Goal: Information Seeking & Learning: Find specific fact

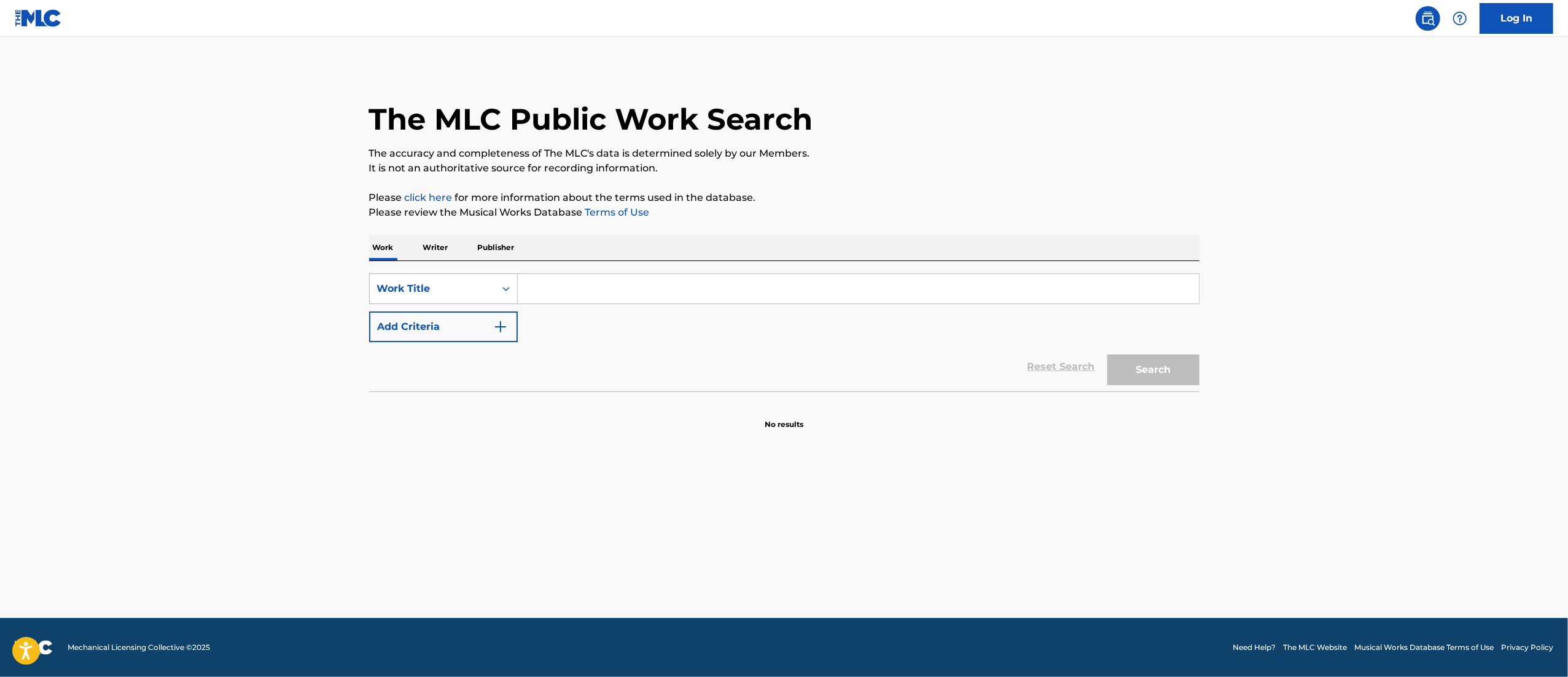
click at [482, 292] on div "Work Title" at bounding box center [432, 289] width 110 height 15
click at [440, 307] on div "MLC Song Code" at bounding box center [443, 319] width 147 height 31
click at [561, 302] on input "Search Form" at bounding box center [858, 289] width 681 height 29
paste input "TV3QOT"
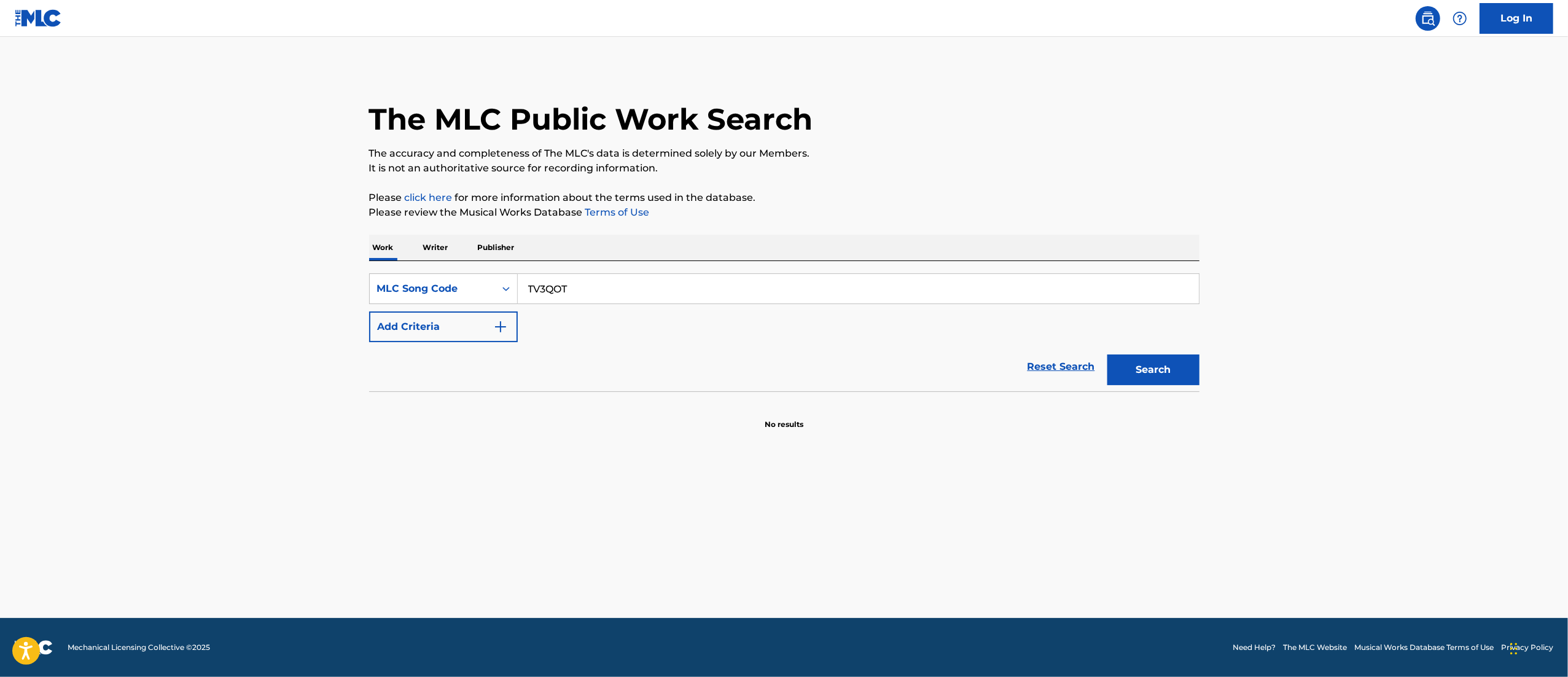
type input "TV3QOT"
click at [1164, 373] on button "Search" at bounding box center [1153, 370] width 92 height 31
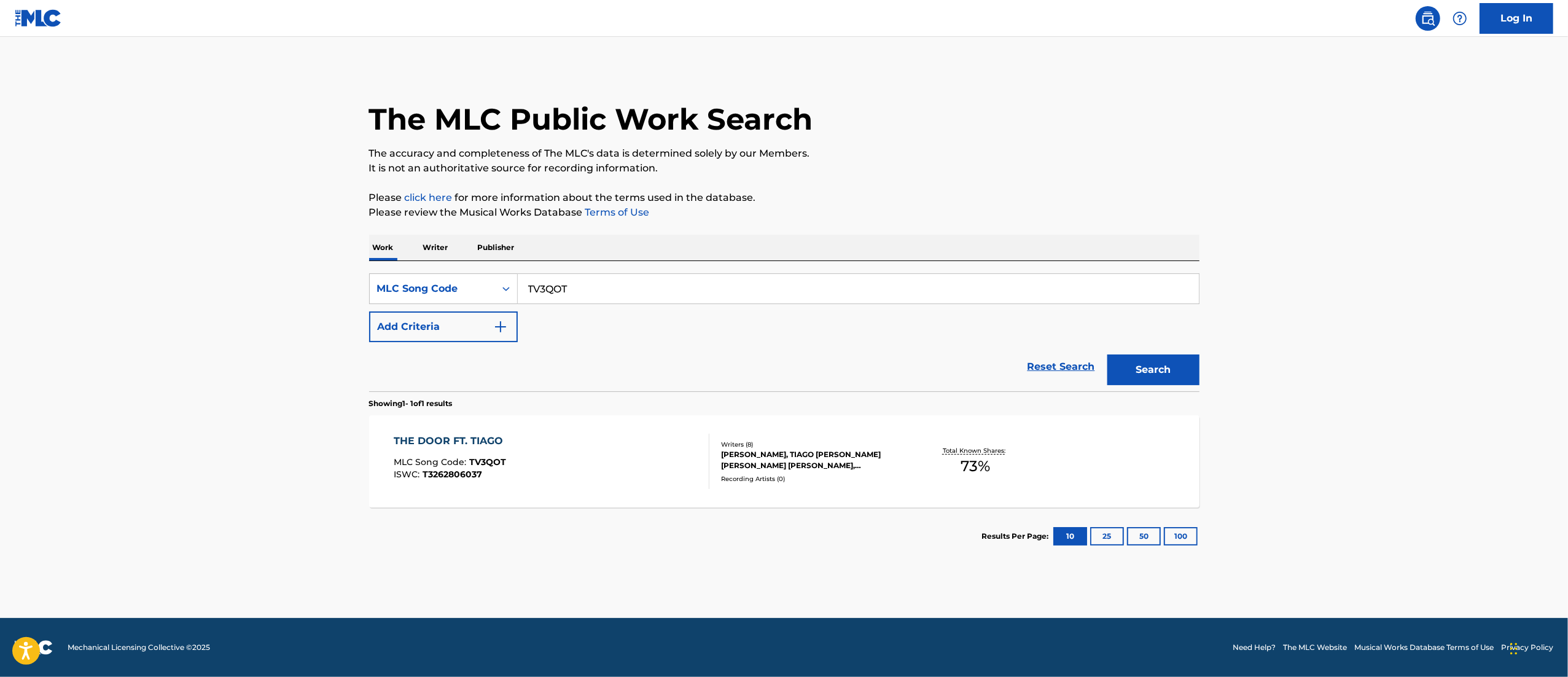
click at [495, 456] on div "THE DOOR FT. TIAGO MLC Song Code : TV3QOT ISWC : T3262806037" at bounding box center [451, 461] width 115 height 55
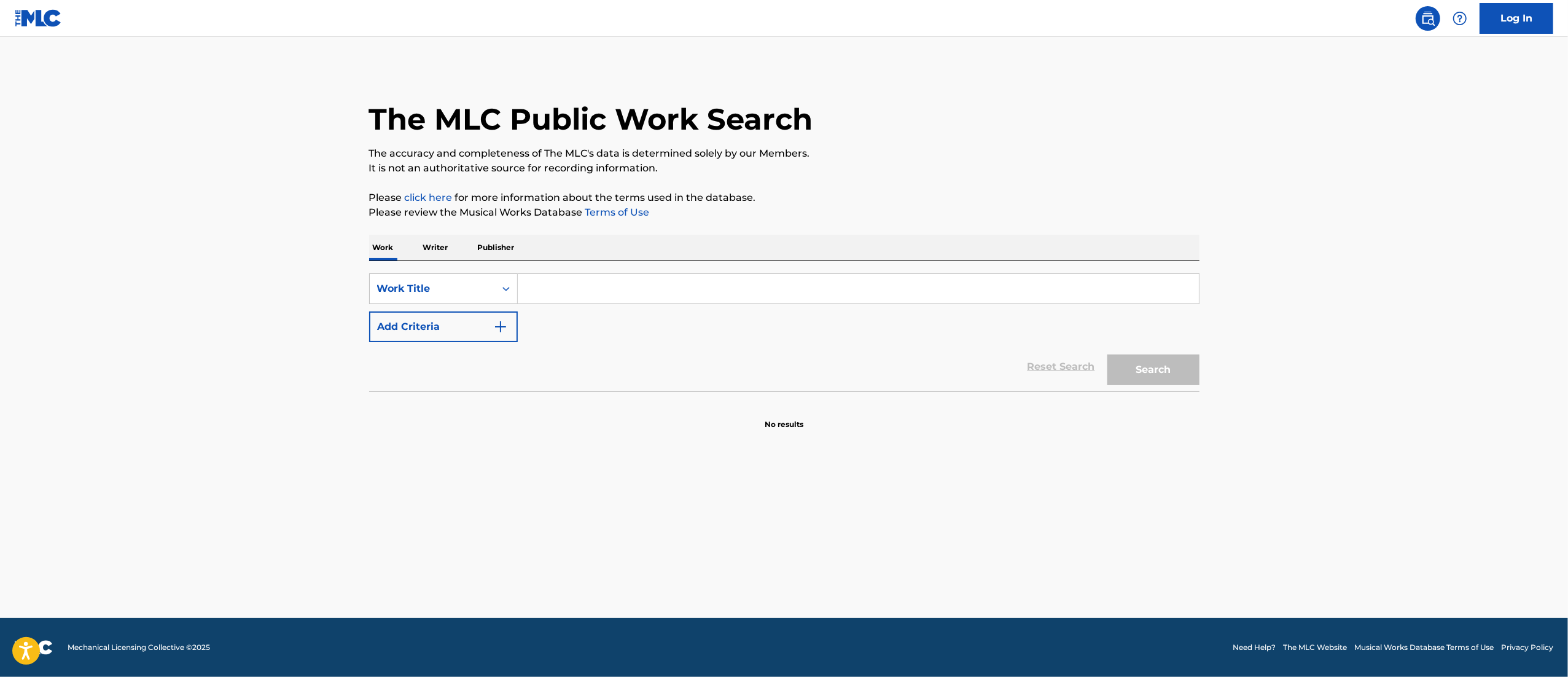
click at [548, 277] on input "Search Form" at bounding box center [858, 289] width 681 height 29
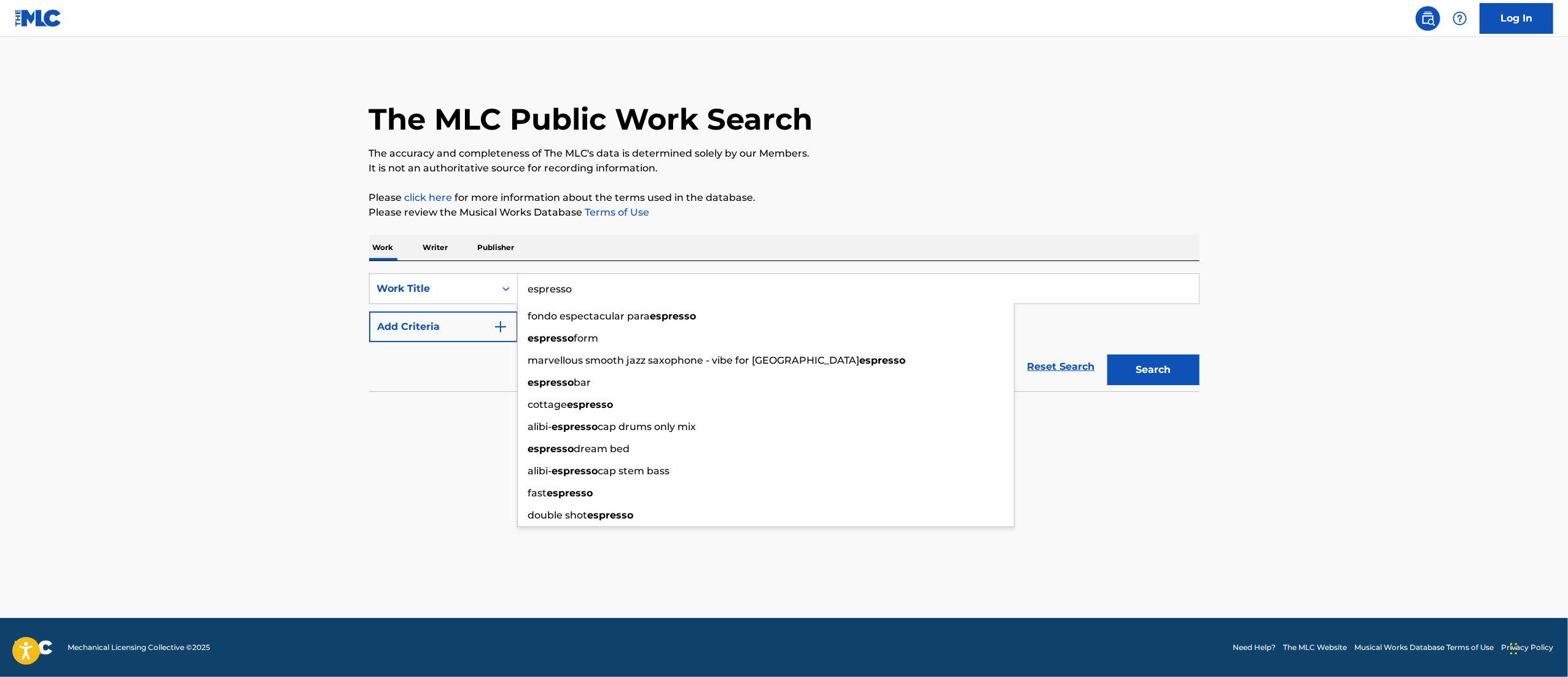
type input "espresso"
click at [1107, 354] on button "Search" at bounding box center [1153, 370] width 92 height 31
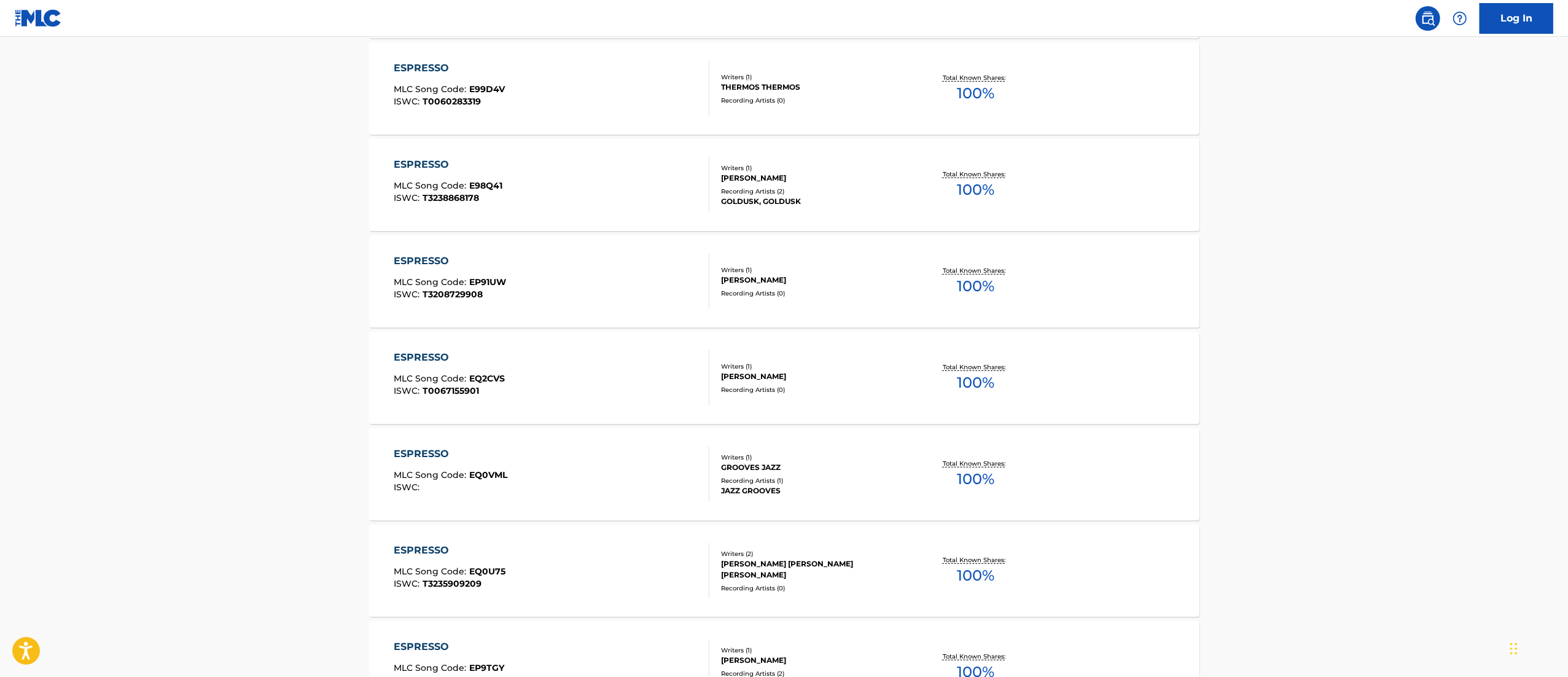
scroll to position [827, 0]
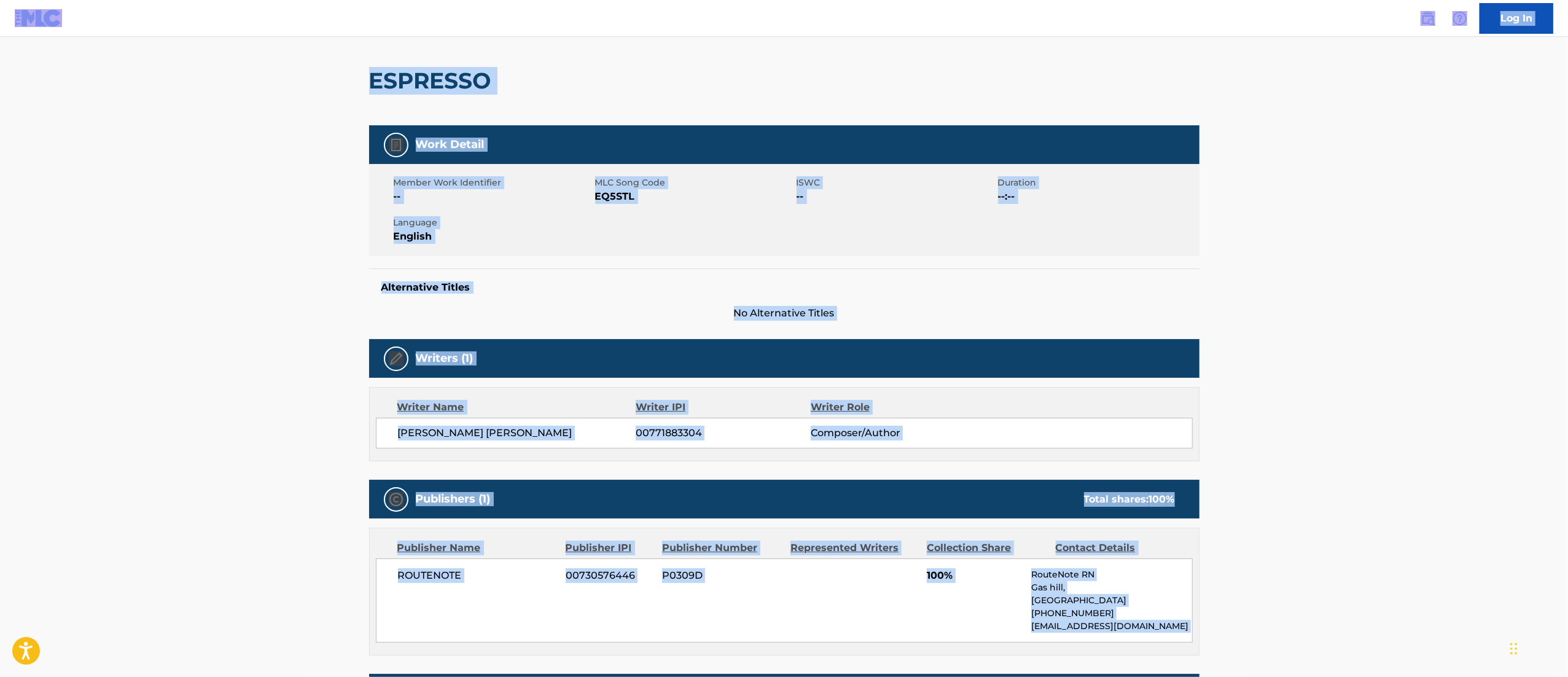
scroll to position [318, 0]
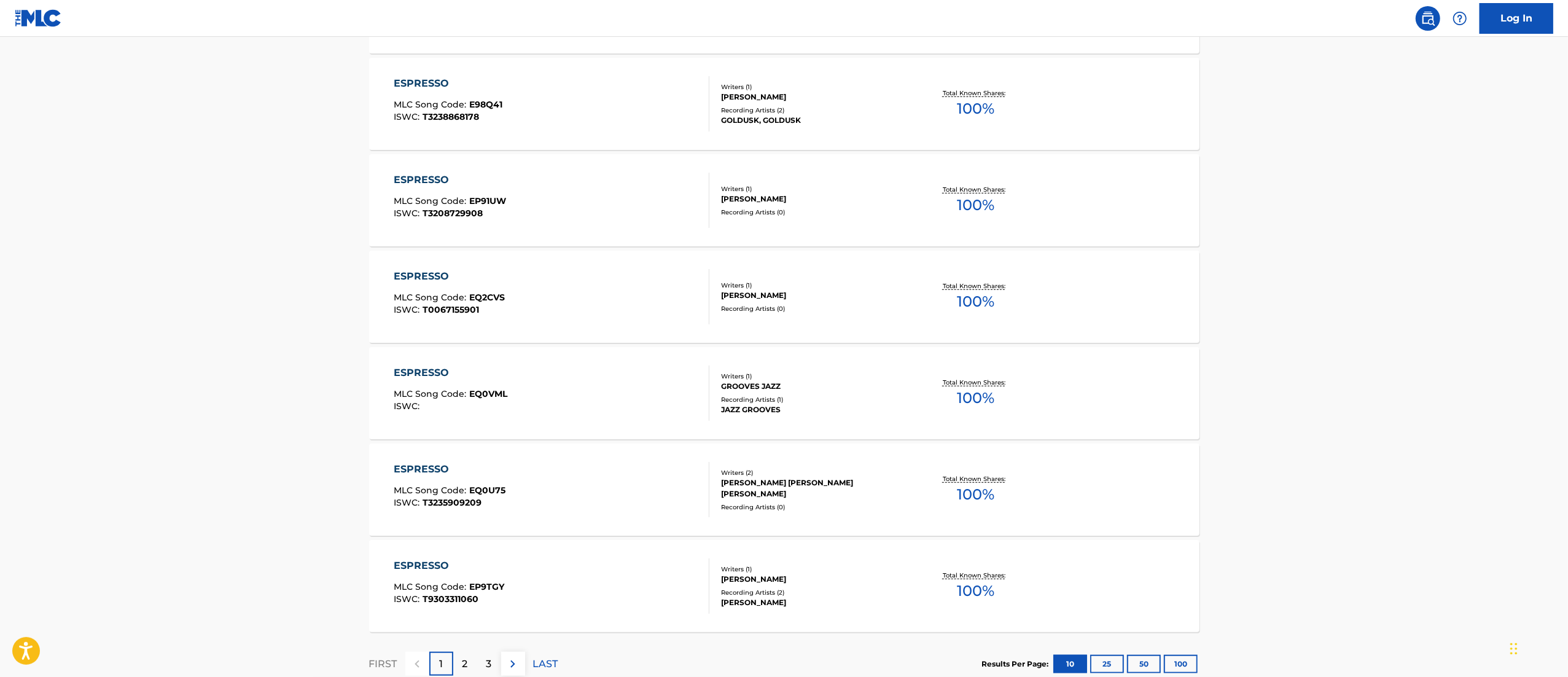
scroll to position [827, 0]
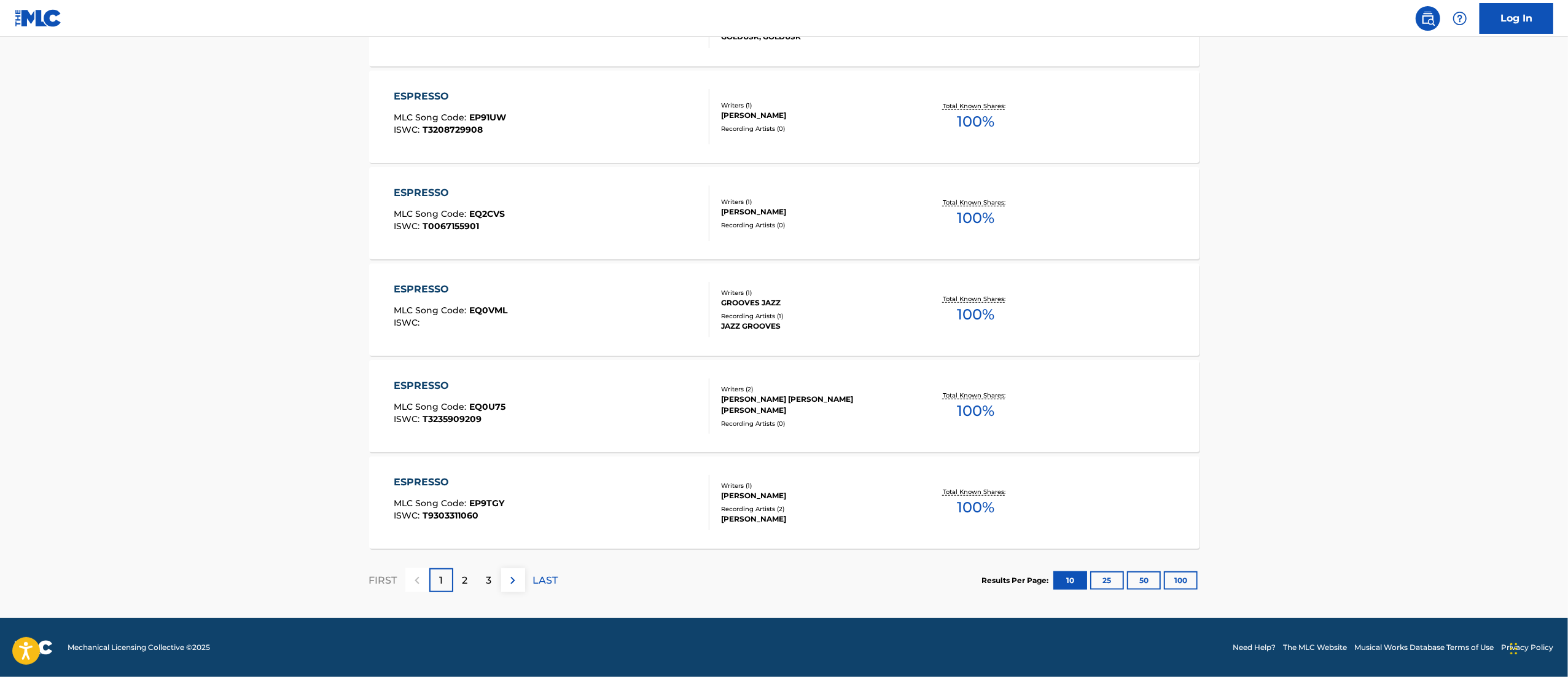
click at [1182, 577] on button "100" at bounding box center [1180, 581] width 34 height 18
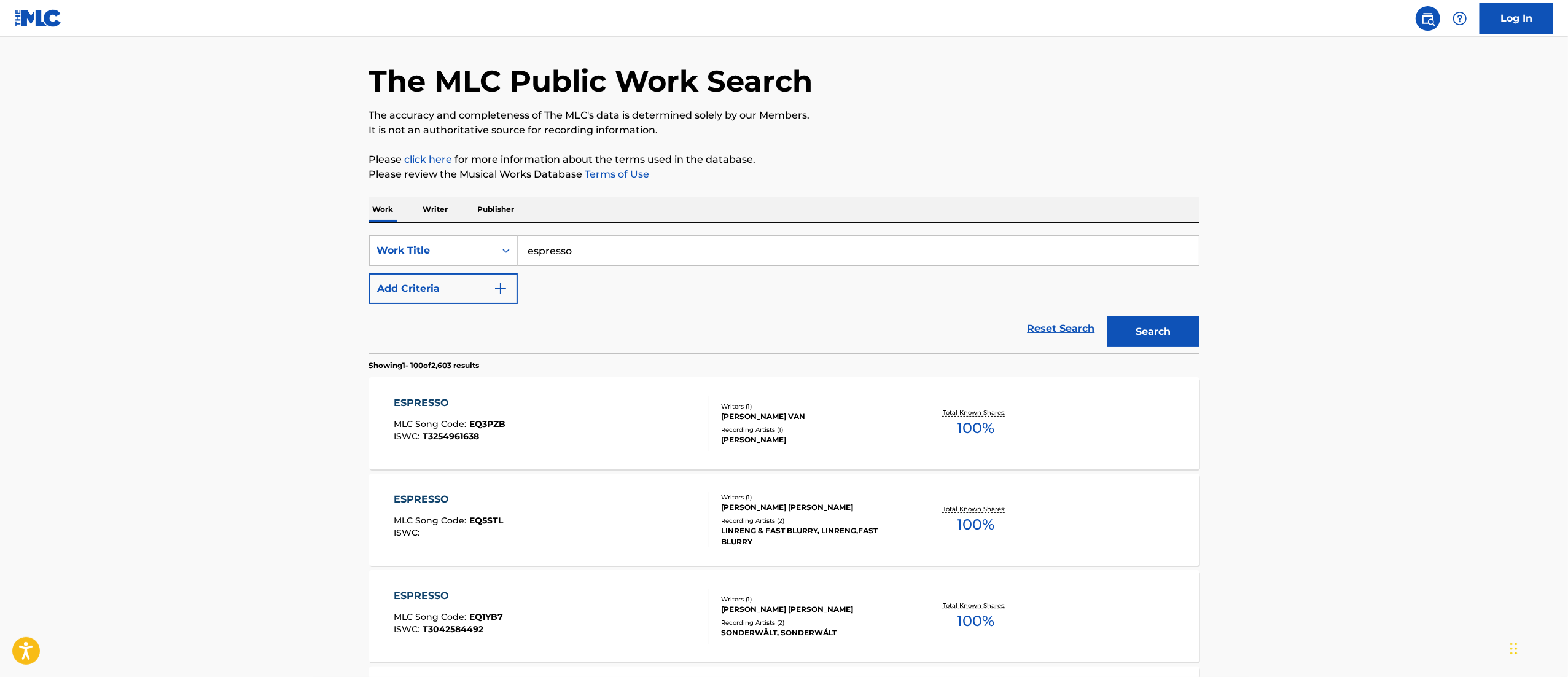
scroll to position [0, 0]
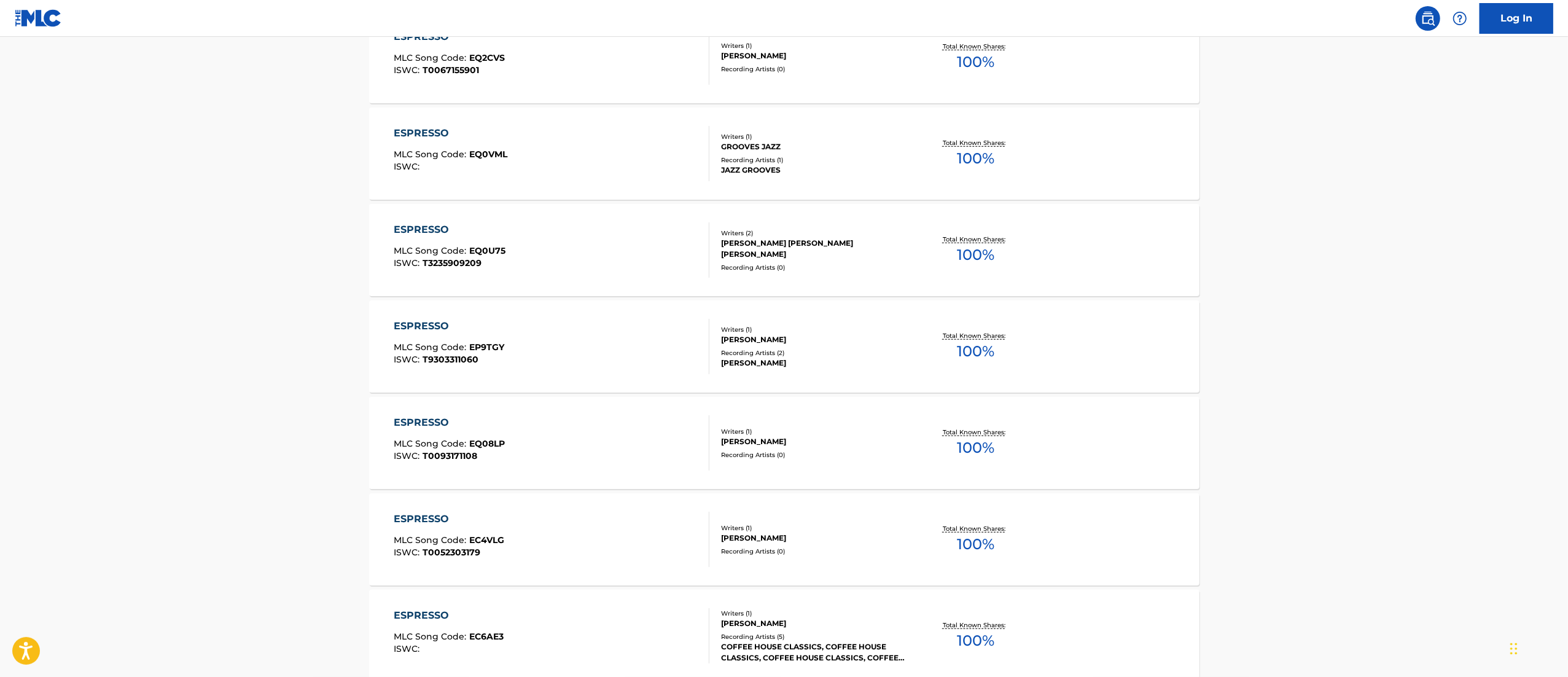
scroll to position [1597, 0]
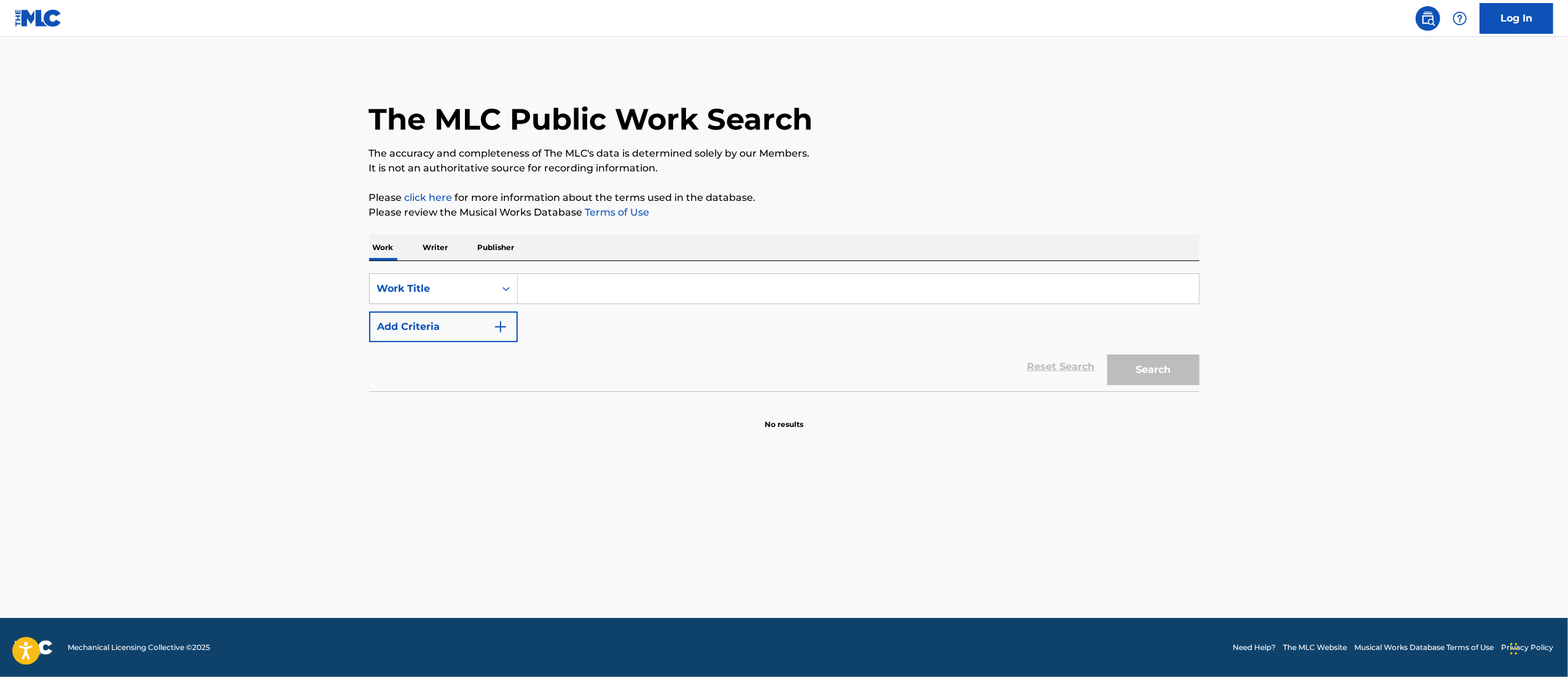
click at [545, 284] on input "Search Form" at bounding box center [858, 289] width 681 height 29
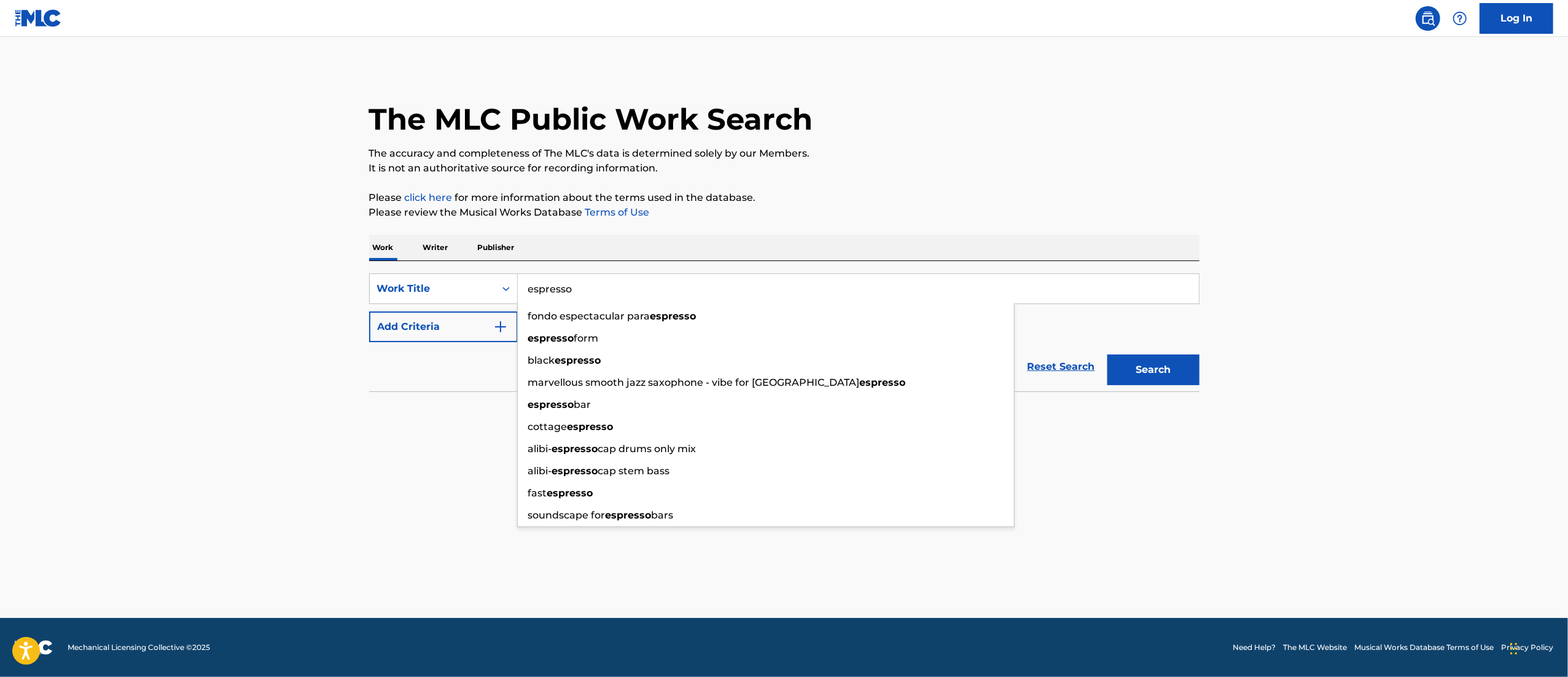
type input "espresso"
click at [496, 333] on img "Search Form" at bounding box center [500, 326] width 15 height 15
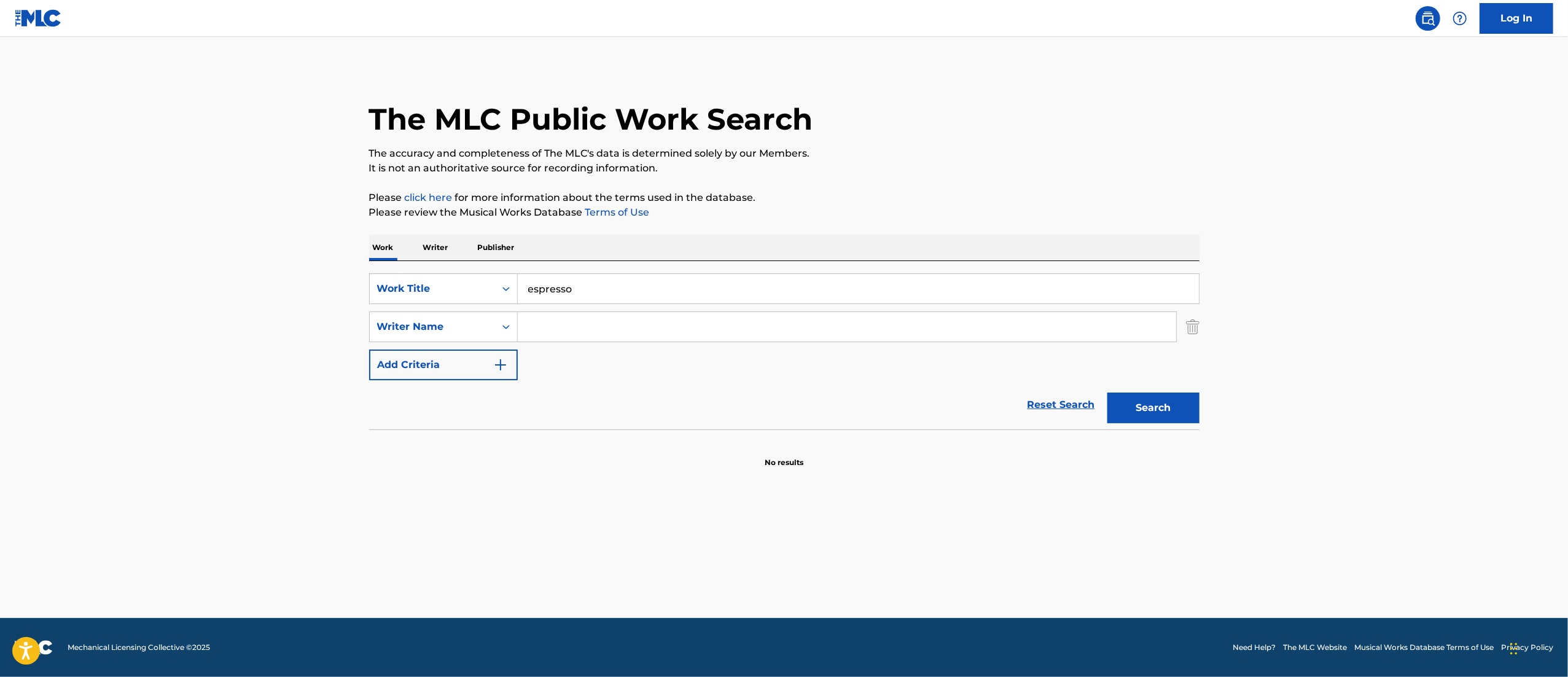
click at [562, 329] on input "Search Form" at bounding box center [847, 327] width 659 height 29
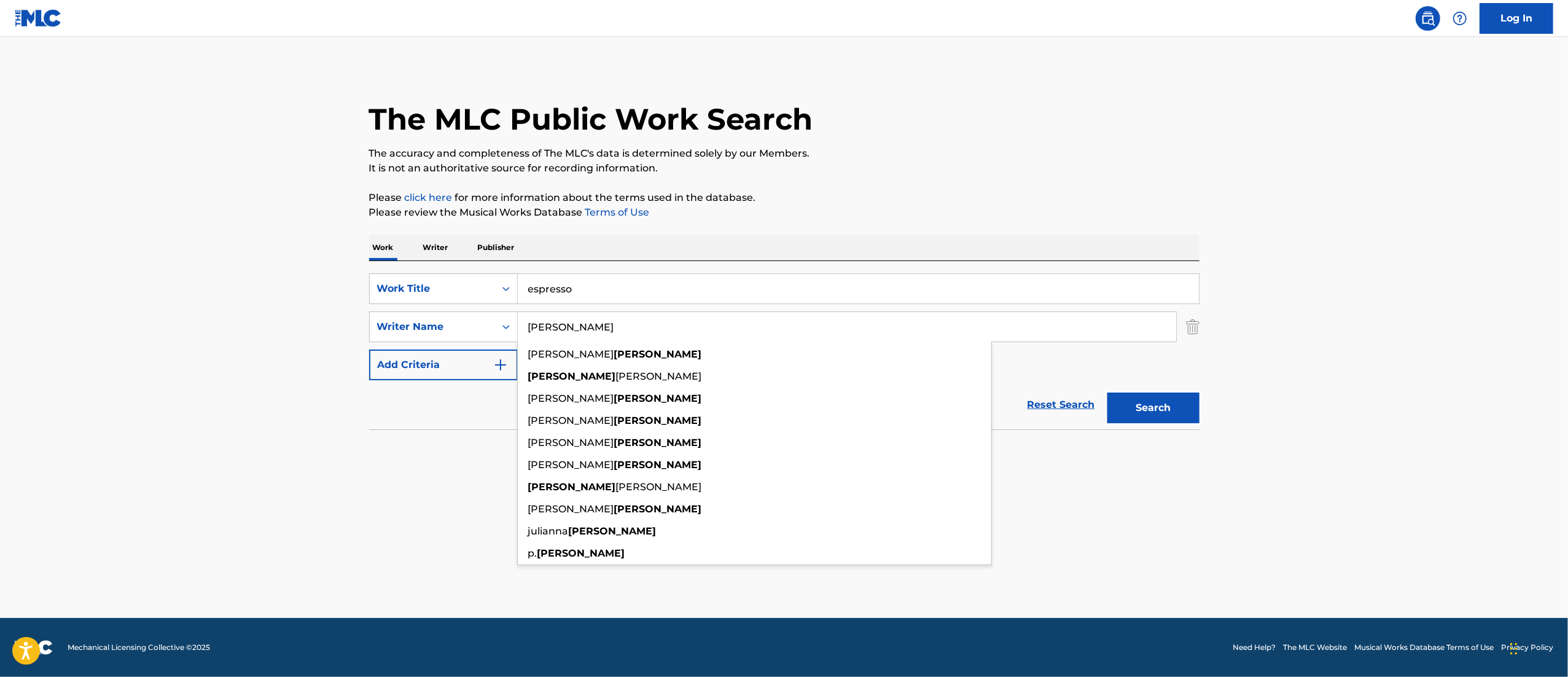
type input "bunetta"
click at [1145, 419] on button "Search" at bounding box center [1153, 408] width 92 height 31
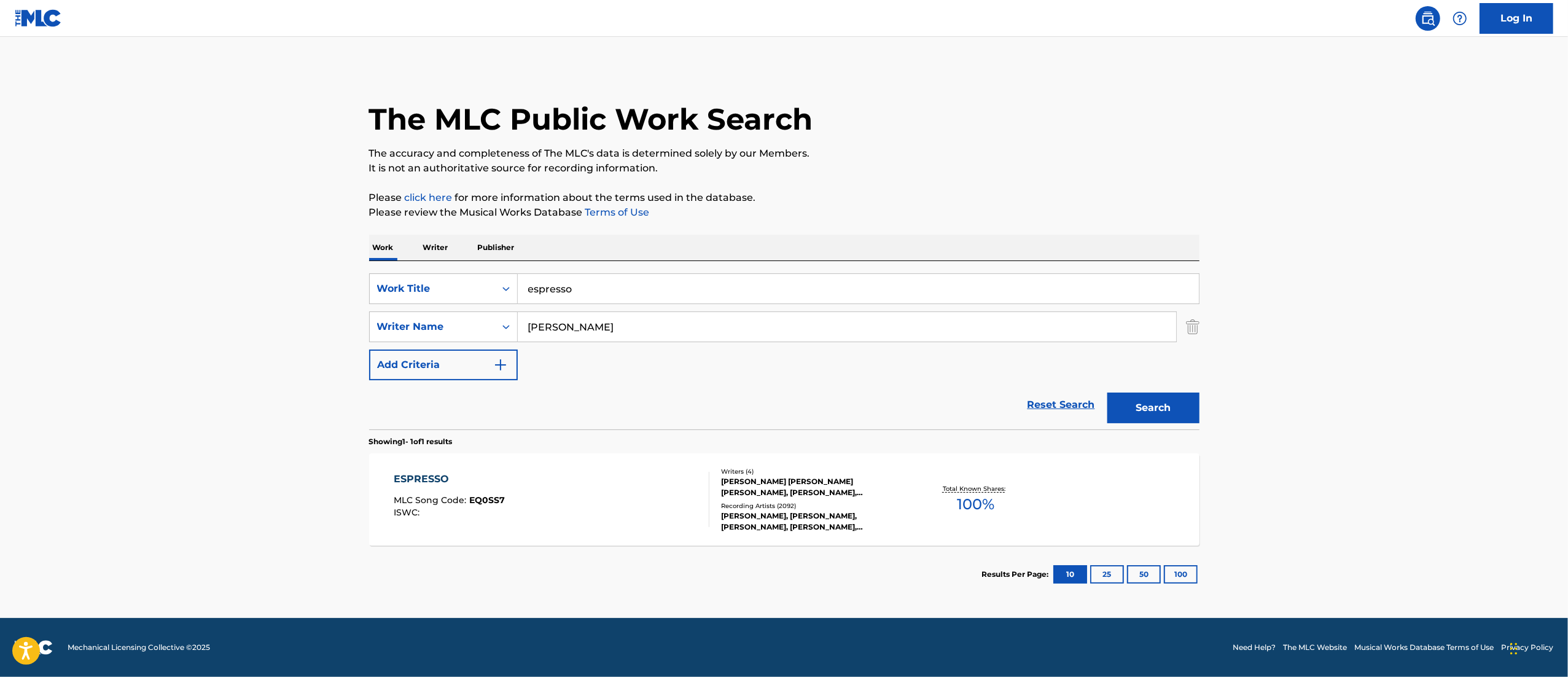
click at [421, 489] on div "ESPRESSO MLC Song Code : EQ0SS7 ISWC :" at bounding box center [449, 499] width 111 height 55
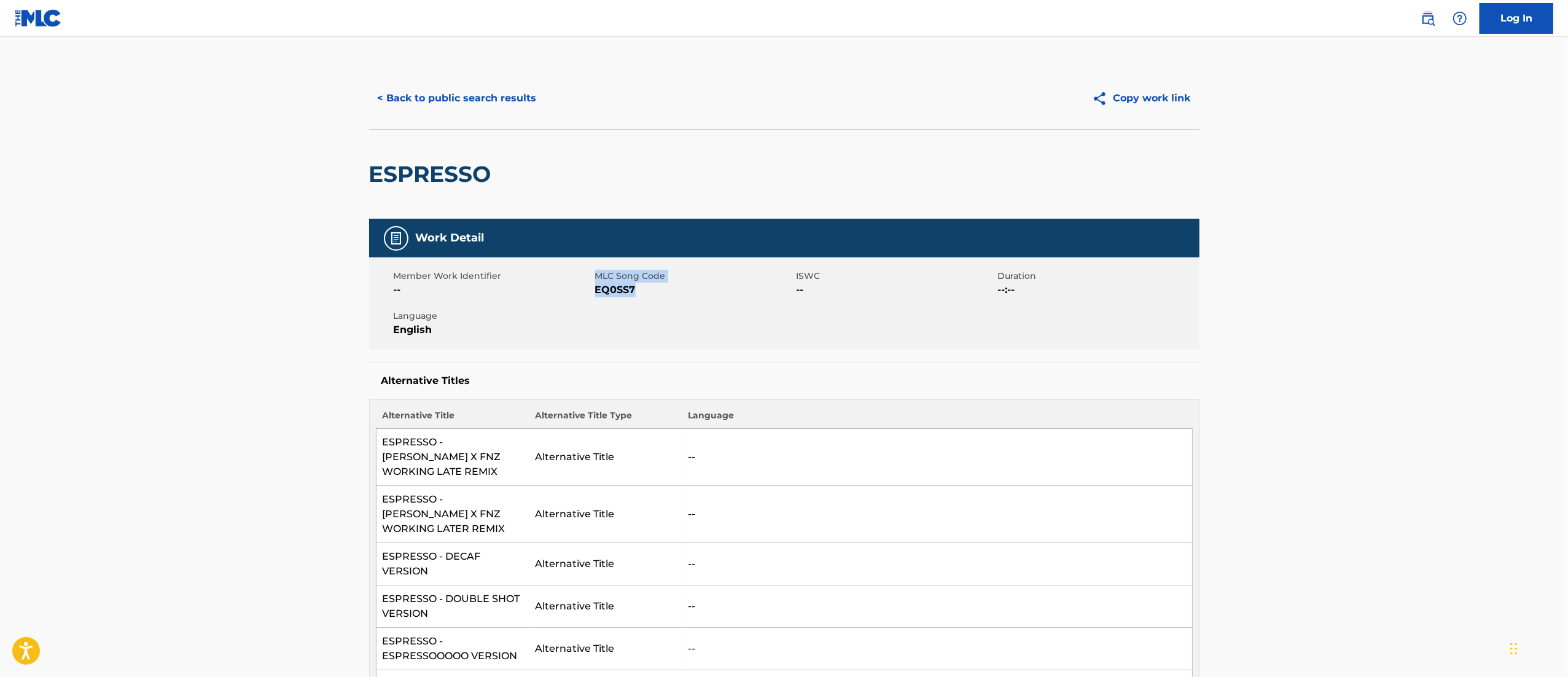
drag, startPoint x: 590, startPoint y: 291, endPoint x: 645, endPoint y: 291, distance: 55.0
click at [645, 291] on div "Member Work Identifier -- MLC Song Code EQ0SS7 ISWC -- Duration --:-- Language …" at bounding box center [784, 303] width 830 height 92
click at [643, 291] on span "EQ0SS7" at bounding box center [694, 289] width 198 height 15
click at [617, 292] on span "EQ0SS7" at bounding box center [694, 289] width 198 height 15
drag, startPoint x: 595, startPoint y: 293, endPoint x: 638, endPoint y: 290, distance: 43.1
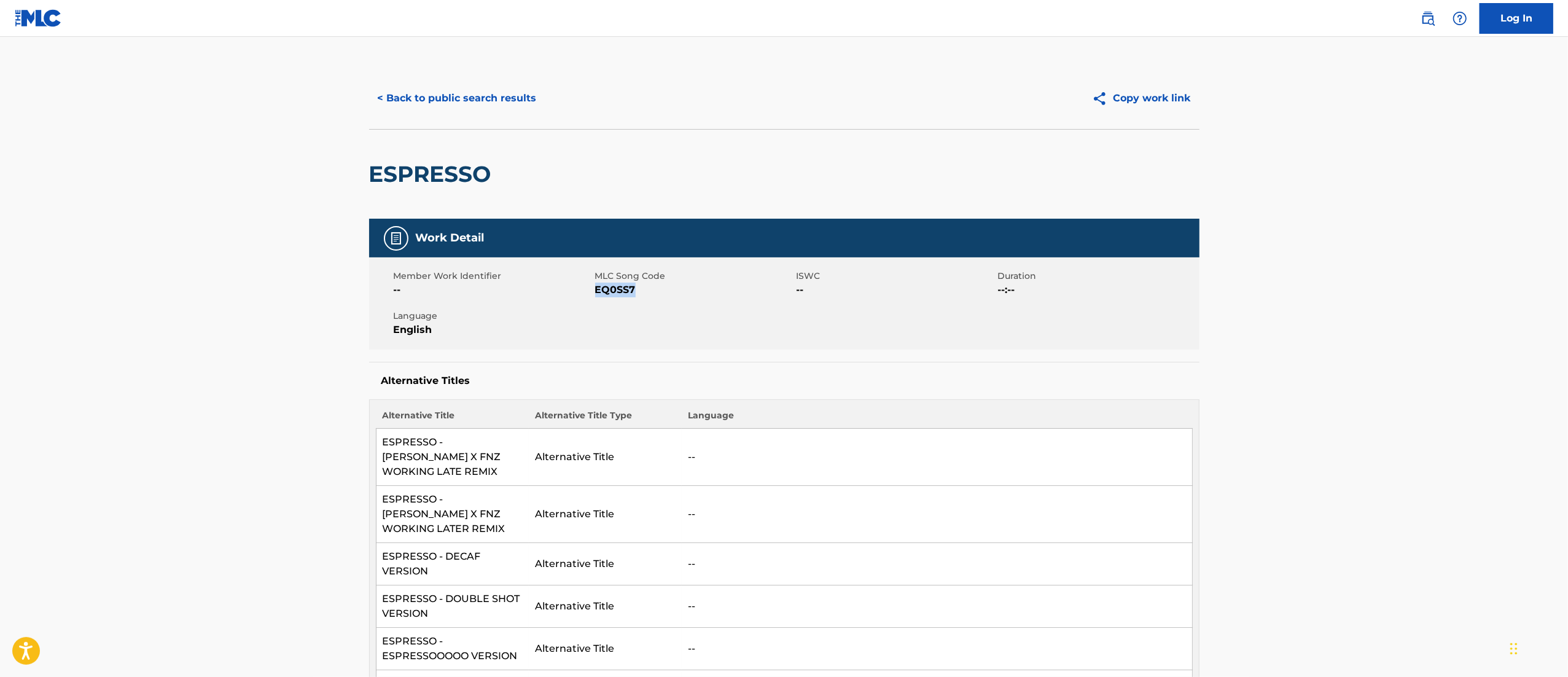
click at [638, 290] on span "EQ0SS7" at bounding box center [694, 289] width 198 height 15
copy span "EQ0SS7"
